Goal: Use online tool/utility: Use online tool/utility

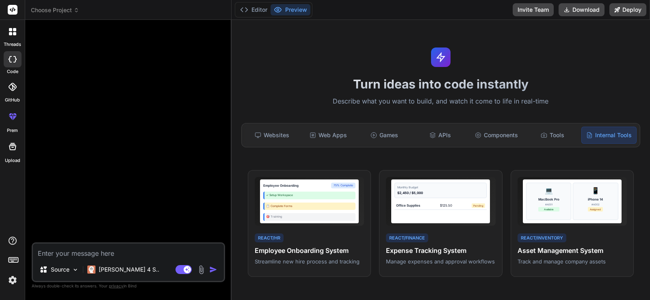
click at [644, 219] on div "Turn ideas into code instantly Describe what you want to build, and watch it co…" at bounding box center [441, 160] width 419 height 280
click at [432, 136] on icon at bounding box center [433, 135] width 7 height 7
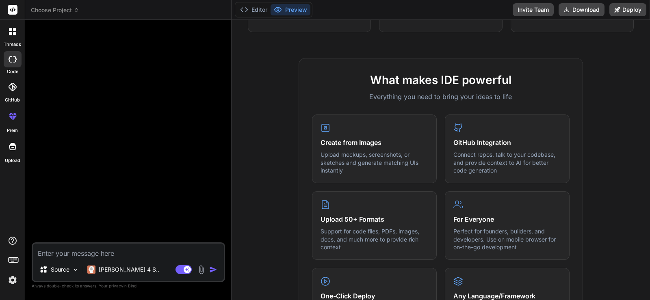
scroll to position [478, 0]
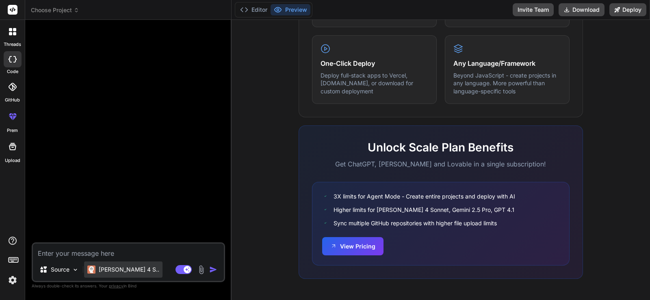
click at [124, 269] on p "[PERSON_NAME] 4 S.." at bounding box center [129, 270] width 61 height 8
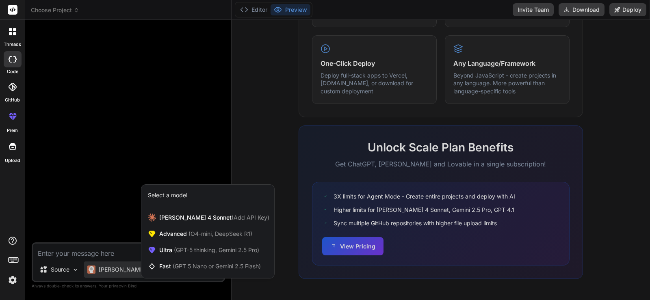
click at [125, 200] on div at bounding box center [325, 150] width 650 height 300
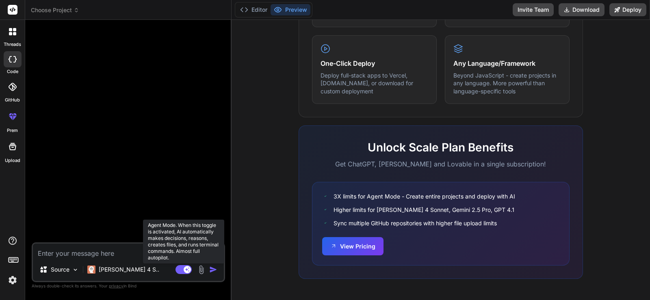
click at [183, 269] on rect at bounding box center [184, 269] width 16 height 9
click at [183, 269] on rect at bounding box center [179, 269] width 7 height 7
click at [183, 269] on rect at bounding box center [184, 269] width 16 height 9
click at [183, 269] on rect at bounding box center [179, 269] width 7 height 7
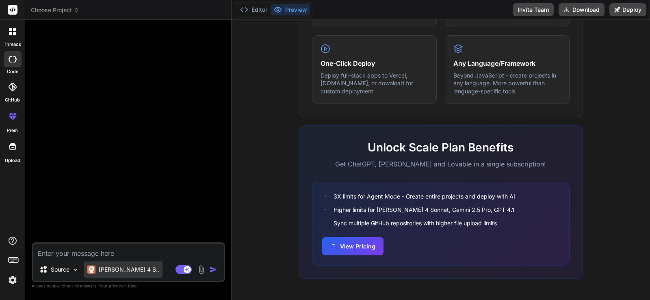
click at [119, 267] on p "[PERSON_NAME] 4 S.." at bounding box center [129, 270] width 61 height 8
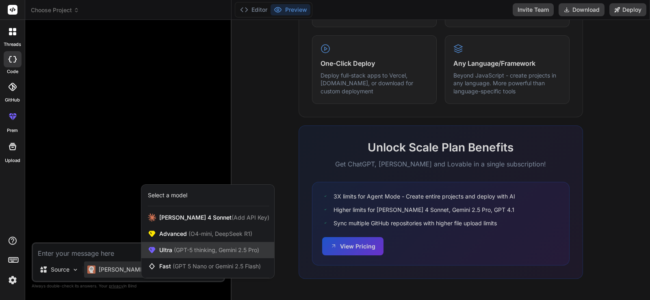
click at [168, 254] on div "Ultra (GPT-5 thinking, Gemini 2.5 Pro)" at bounding box center [207, 250] width 133 height 16
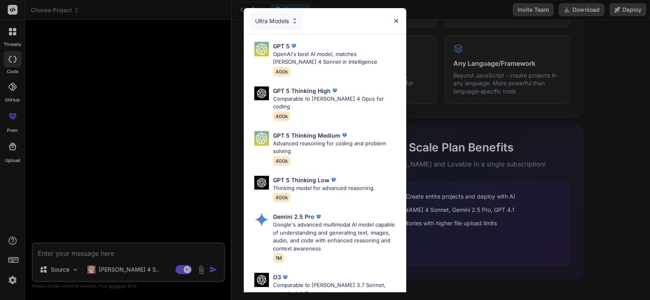
click at [212, 273] on div "Ultra Models GPT 5 OpenAI's best AI model, matches [PERSON_NAME] 4 Sonnet in In…" at bounding box center [325, 150] width 650 height 300
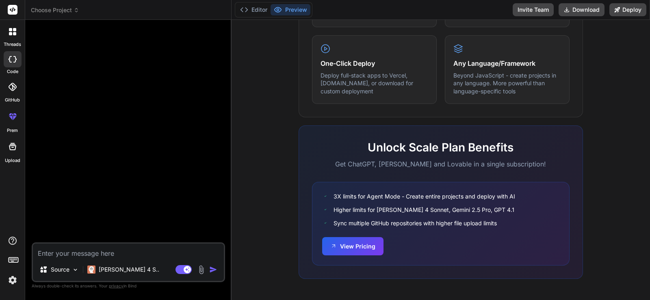
click at [195, 271] on div "Agent Mode. When this toggle is activated, AI automatically makes decisions, re…" at bounding box center [197, 270] width 47 height 10
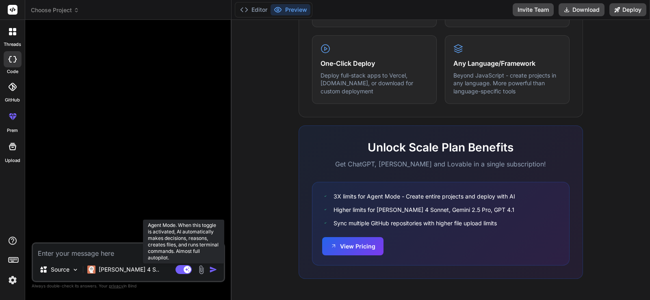
click at [181, 268] on rect at bounding box center [184, 269] width 16 height 9
click at [181, 268] on icon at bounding box center [180, 269] width 4 height 4
click at [181, 268] on rect at bounding box center [184, 269] width 16 height 9
click at [181, 268] on icon at bounding box center [180, 269] width 4 height 4
click at [181, 268] on rect at bounding box center [184, 269] width 16 height 9
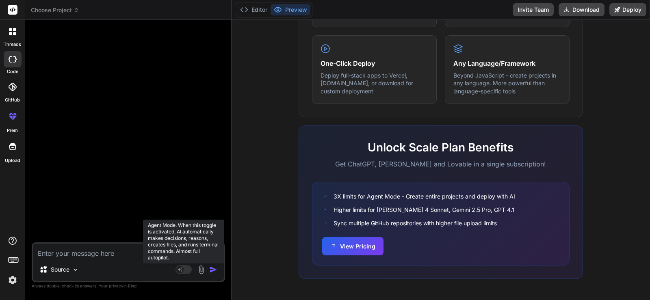
click at [181, 268] on icon at bounding box center [180, 269] width 4 height 4
click at [181, 268] on rect at bounding box center [184, 269] width 16 height 9
click at [185, 268] on icon at bounding box center [187, 269] width 4 height 4
click at [181, 268] on rect at bounding box center [184, 269] width 16 height 9
click at [181, 268] on icon at bounding box center [180, 269] width 4 height 4
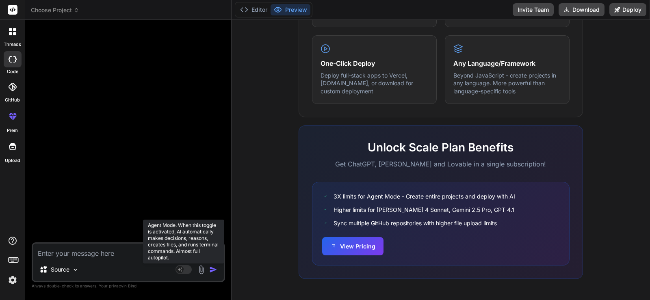
click at [181, 268] on rect at bounding box center [184, 269] width 16 height 9
click at [181, 268] on icon at bounding box center [180, 269] width 4 height 4
type textarea "x"
